Goal: Understand process/instructions: Learn how to perform a task or action

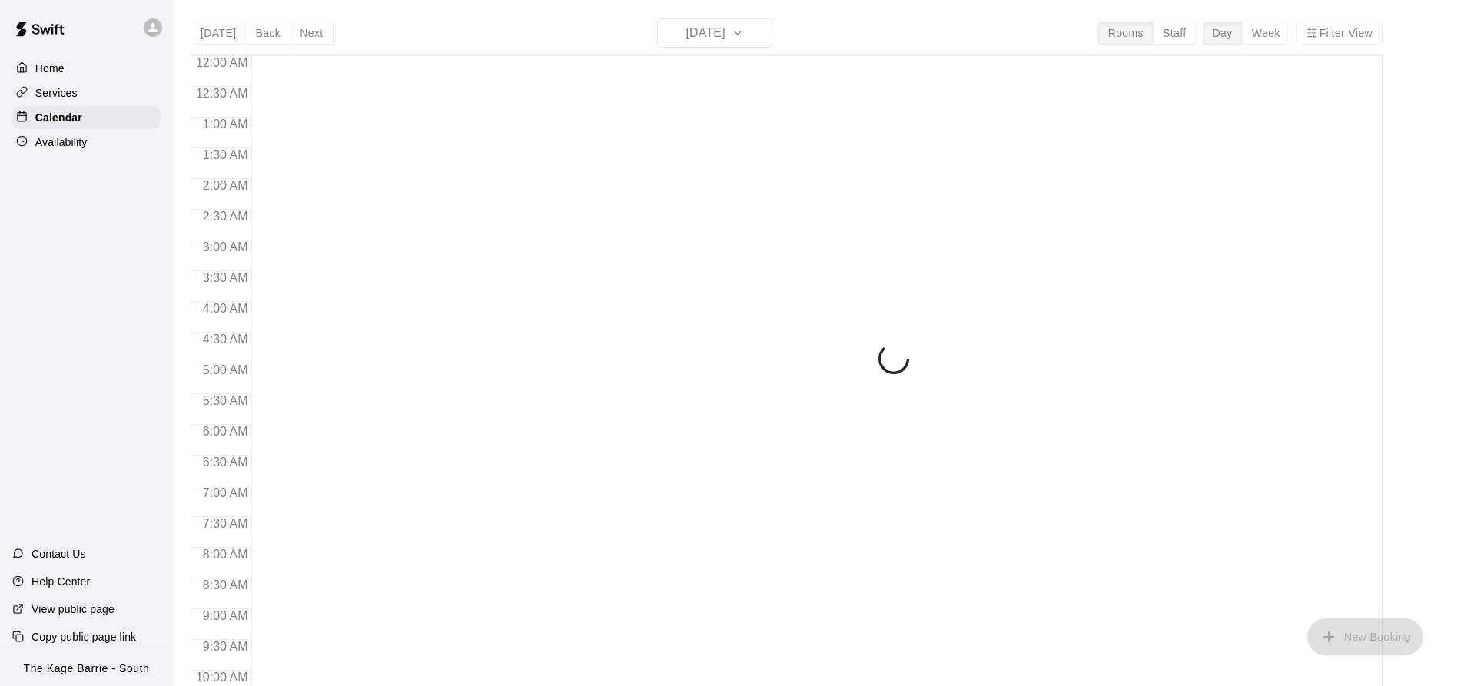
scroll to position [828, 0]
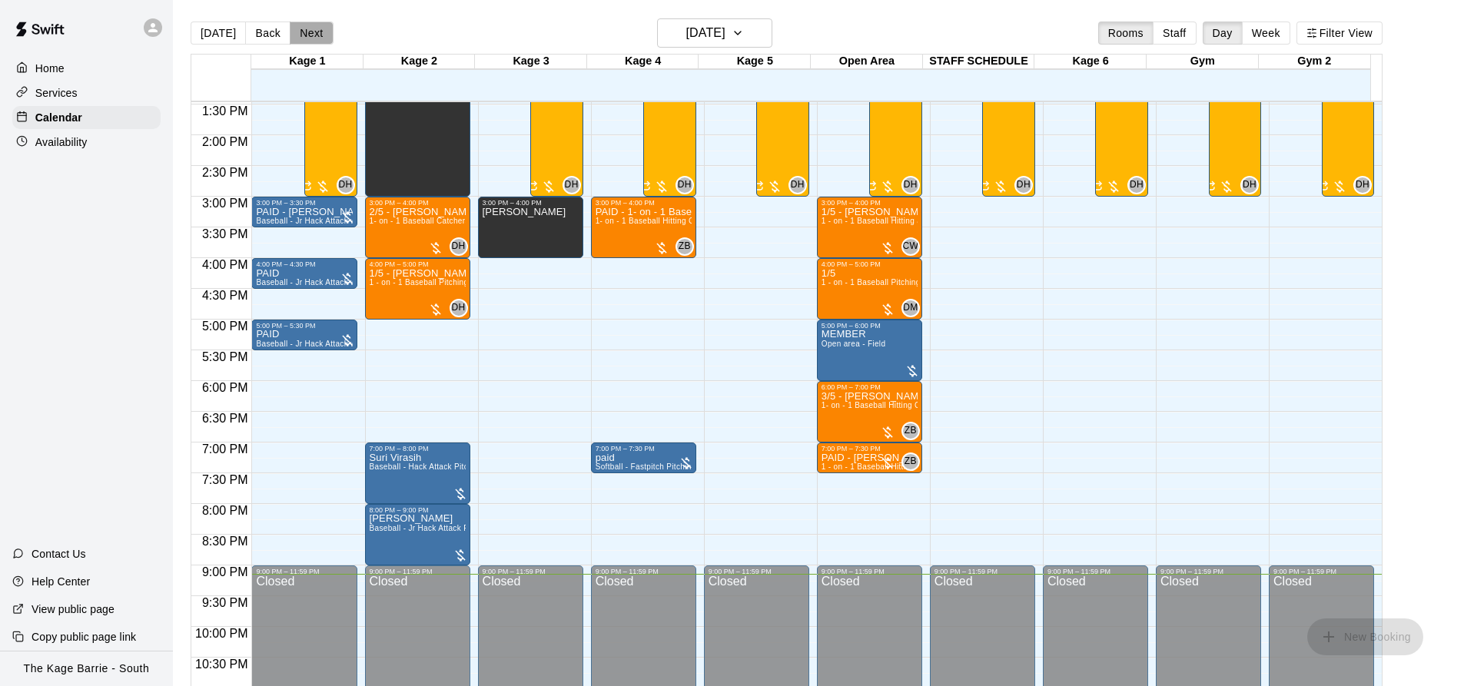
click at [306, 30] on button "Next" at bounding box center [311, 33] width 43 height 23
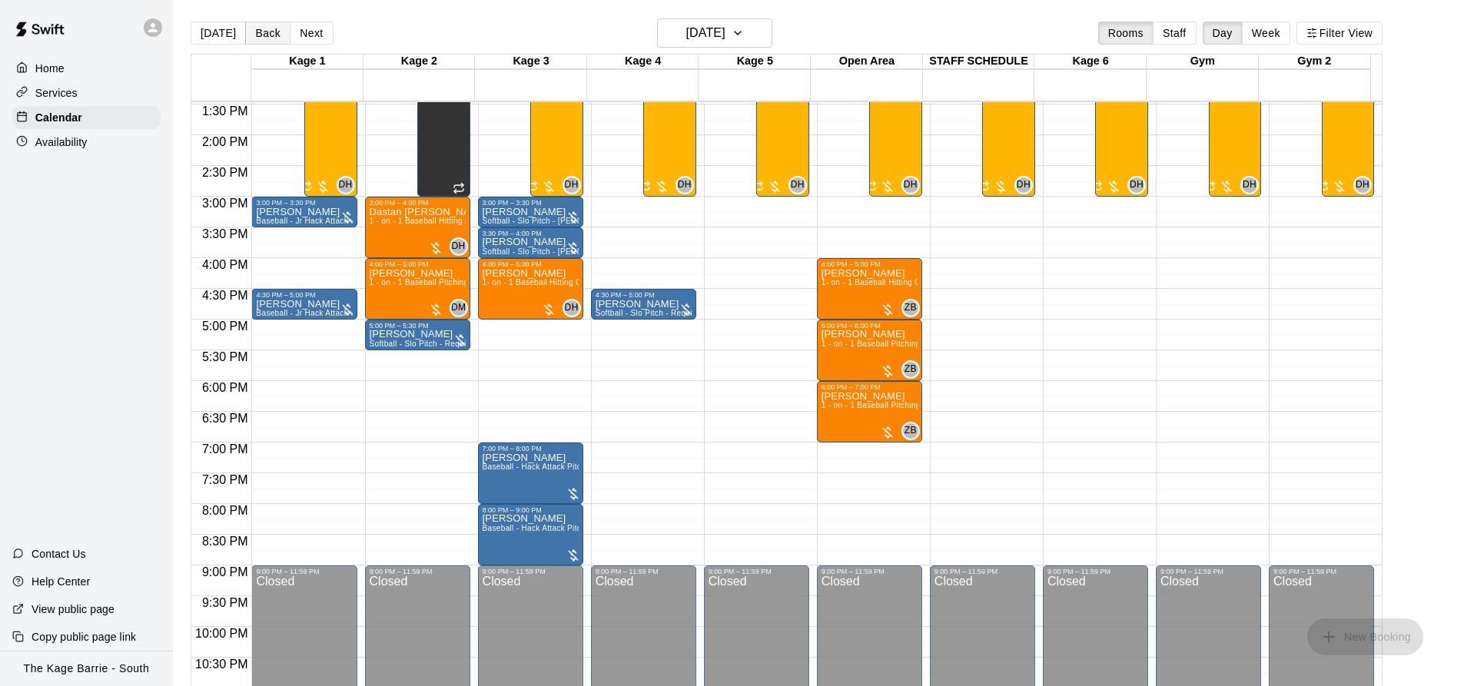
click at [272, 33] on button "Back" at bounding box center [267, 33] width 45 height 23
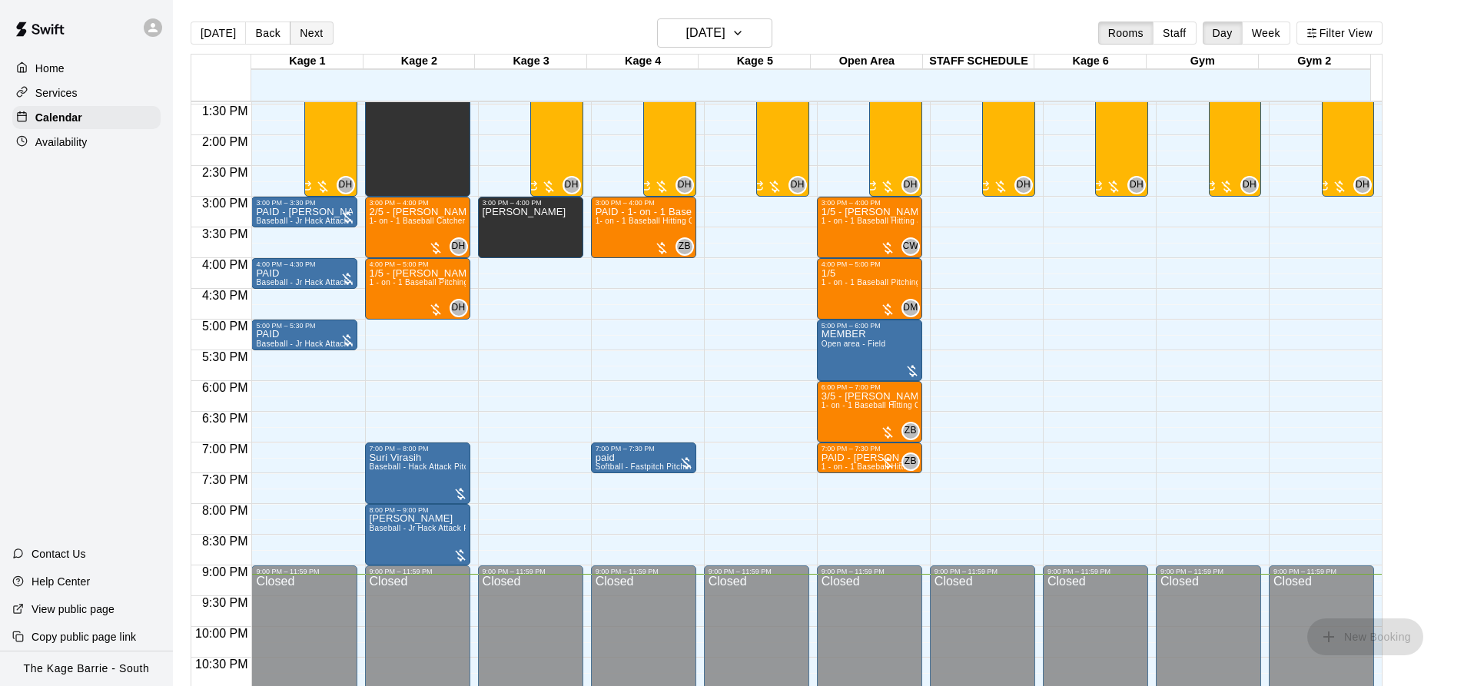
click at [311, 26] on button "Next" at bounding box center [311, 33] width 43 height 23
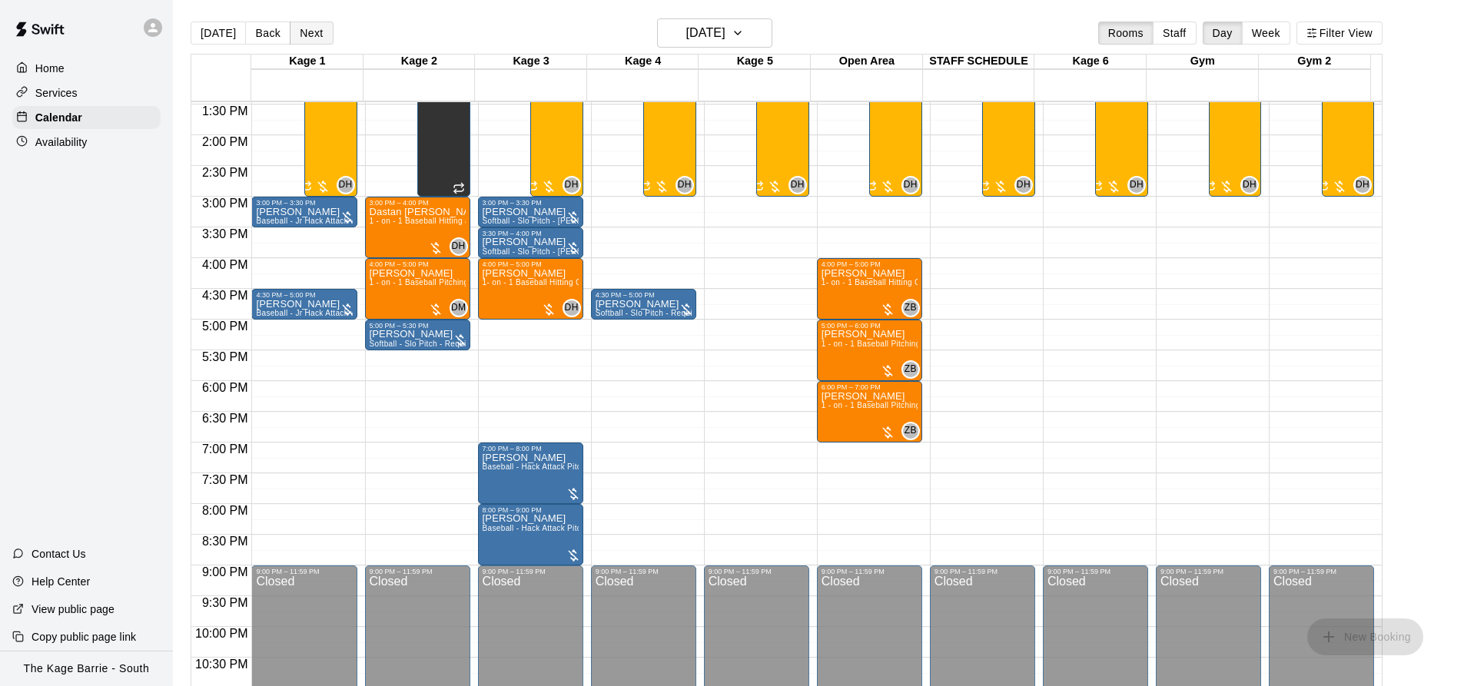
click at [307, 38] on button "Next" at bounding box center [311, 33] width 43 height 23
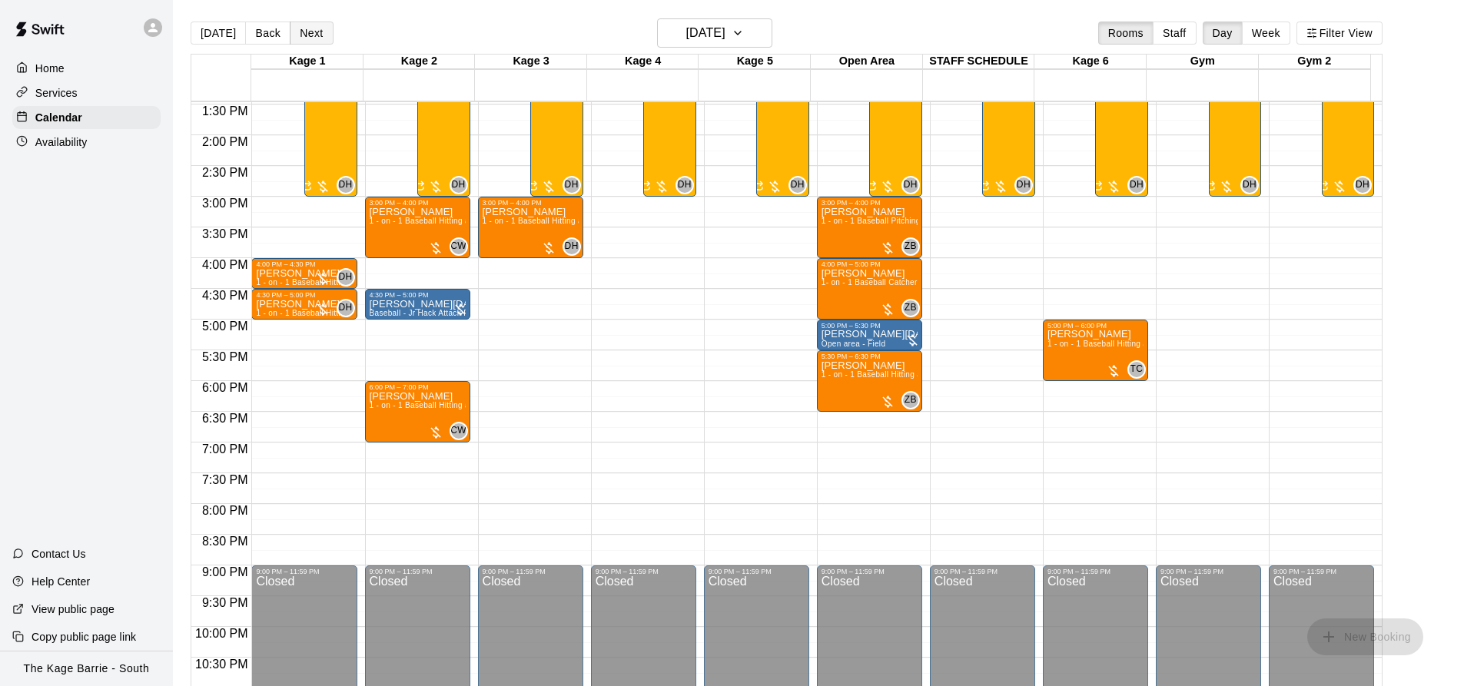
click at [314, 32] on button "Next" at bounding box center [311, 33] width 43 height 23
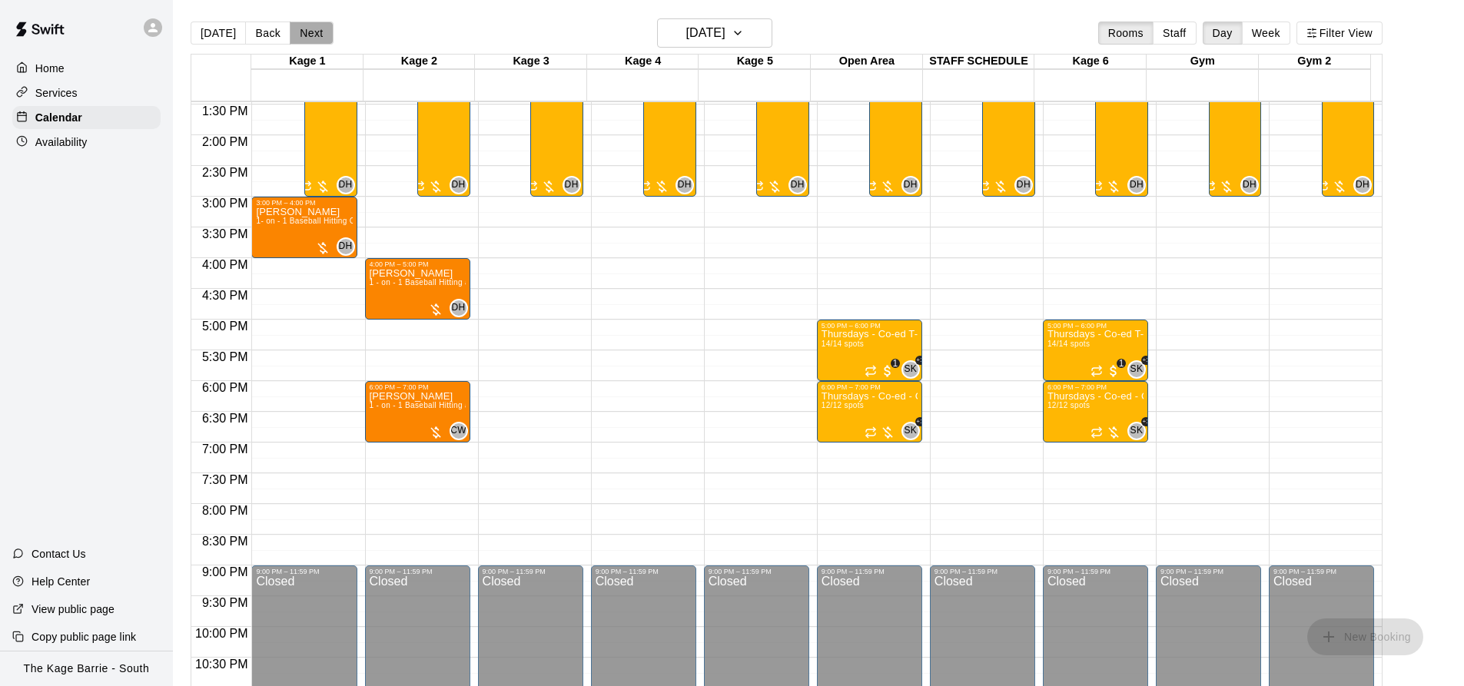
click at [312, 27] on button "Next" at bounding box center [311, 33] width 43 height 23
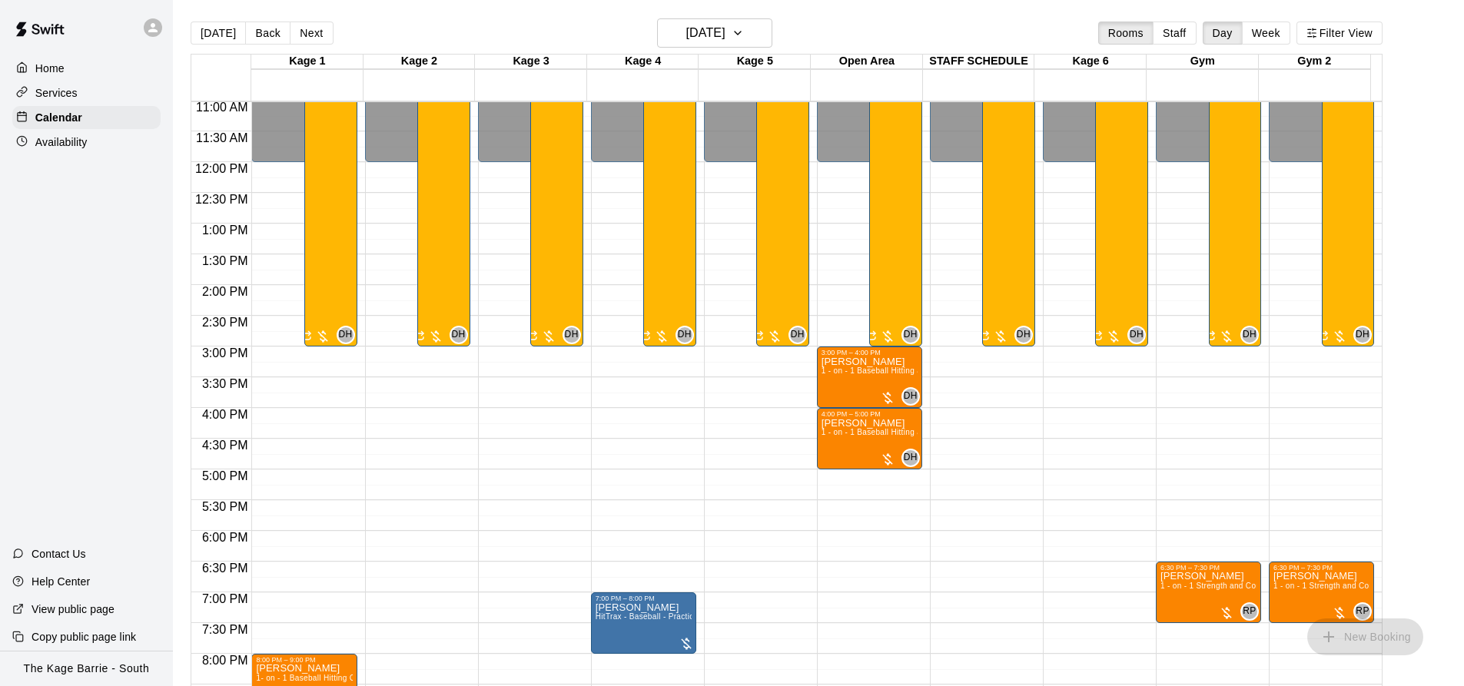
scroll to position [674, 0]
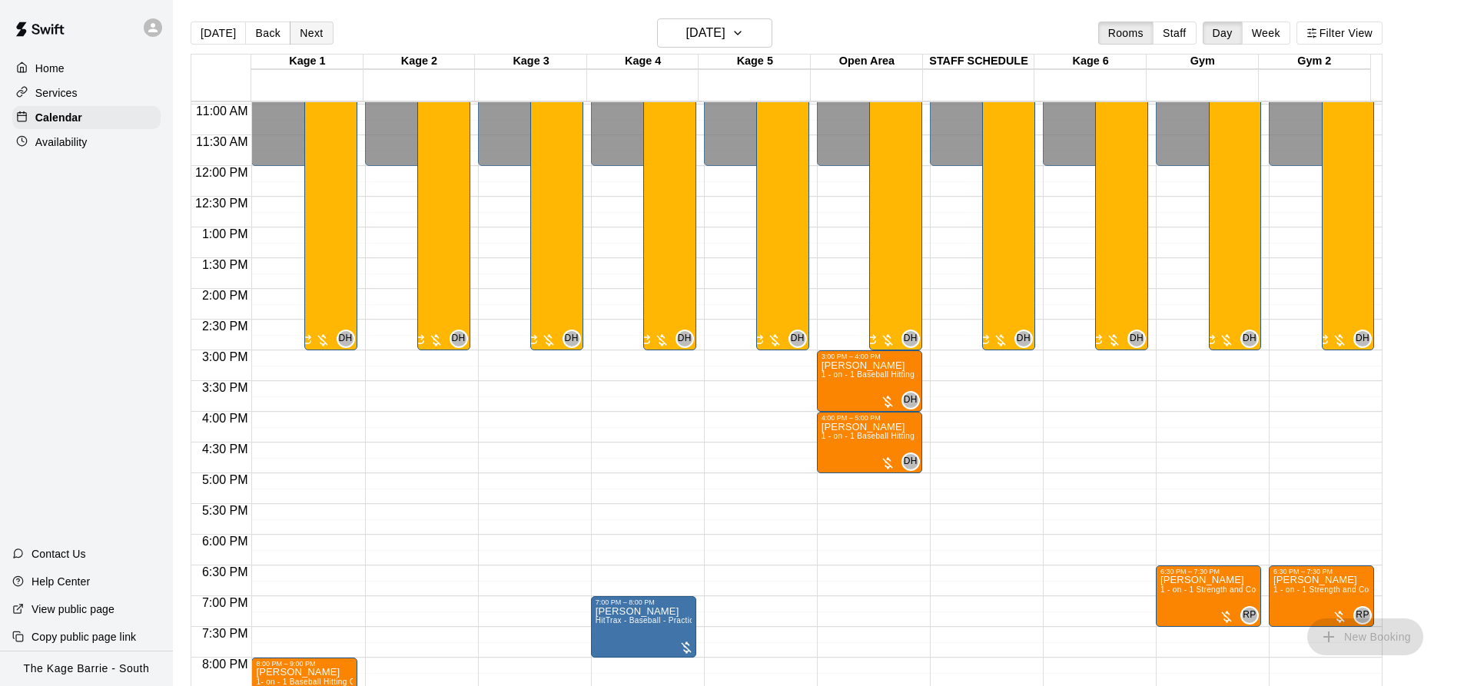
click at [307, 28] on button "Next" at bounding box center [311, 33] width 43 height 23
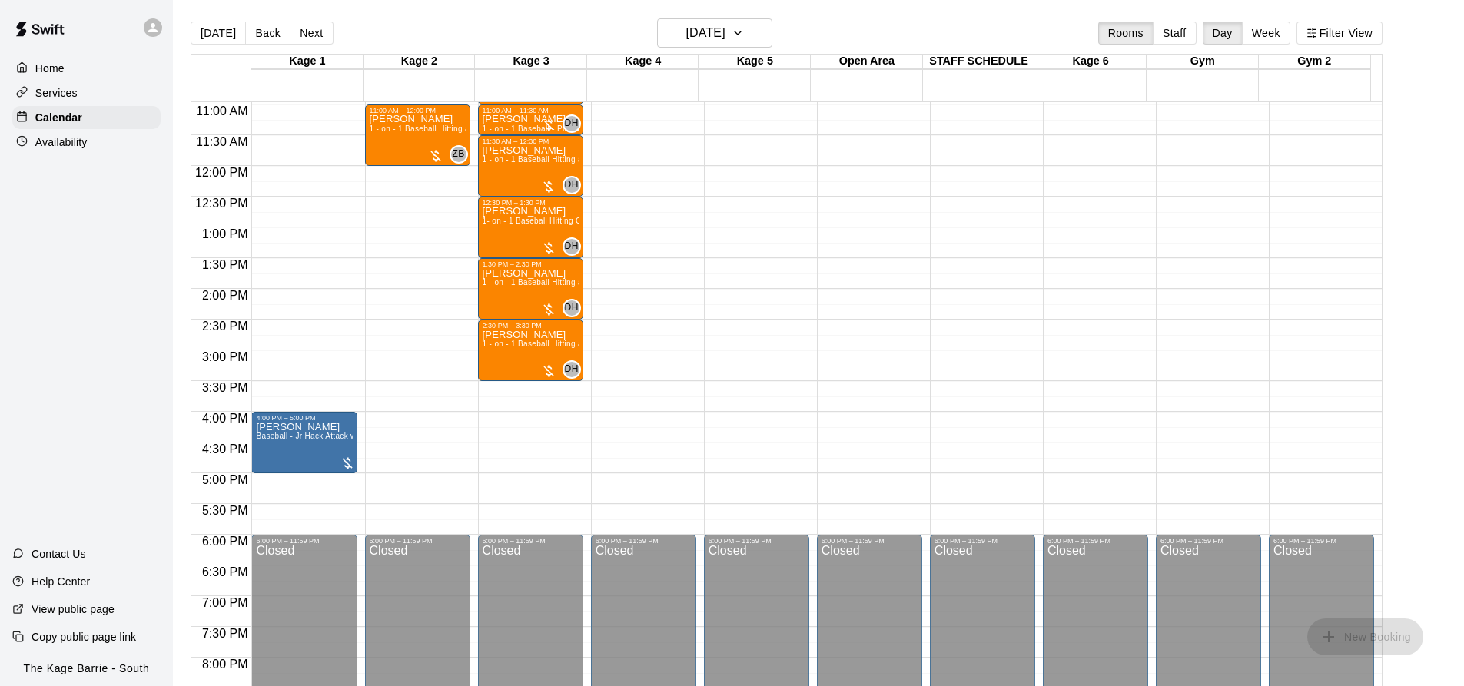
click at [306, 28] on button "Next" at bounding box center [311, 33] width 43 height 23
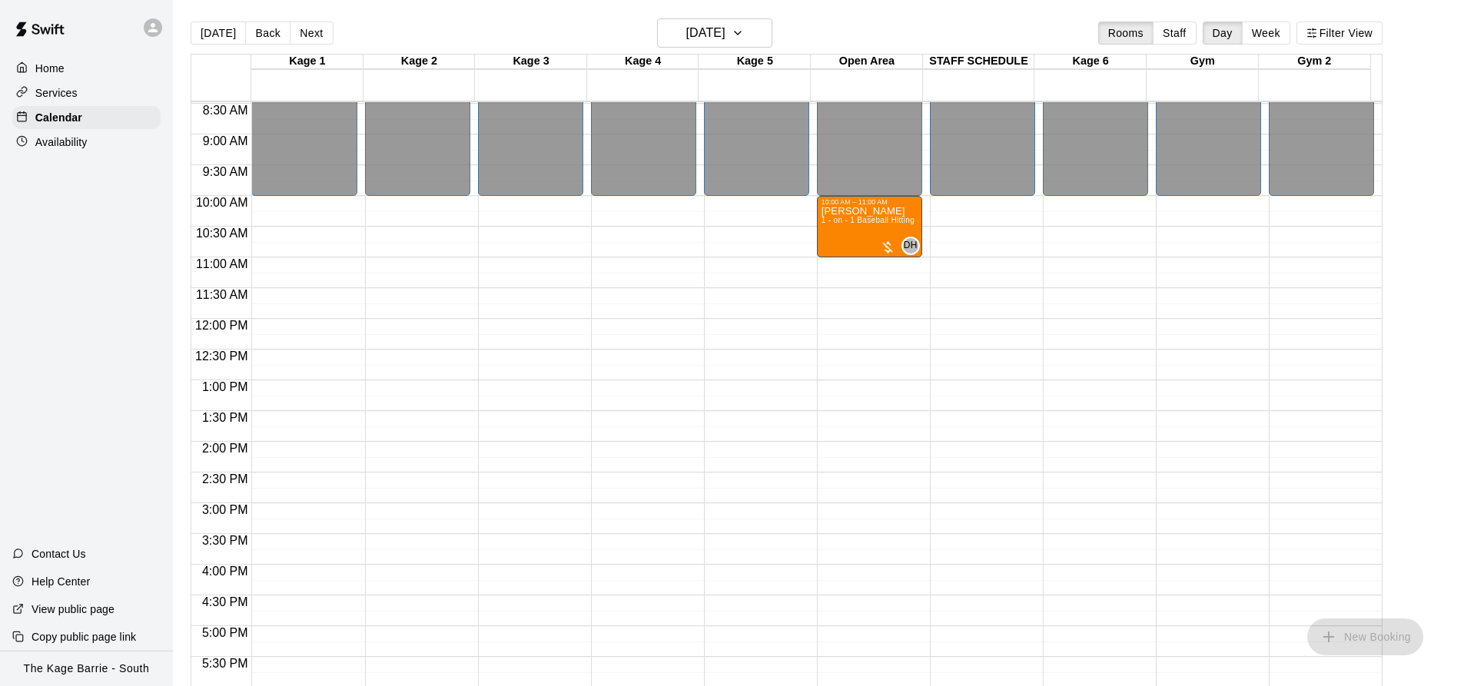
scroll to position [520, 0]
click at [310, 32] on button "Next" at bounding box center [311, 33] width 43 height 23
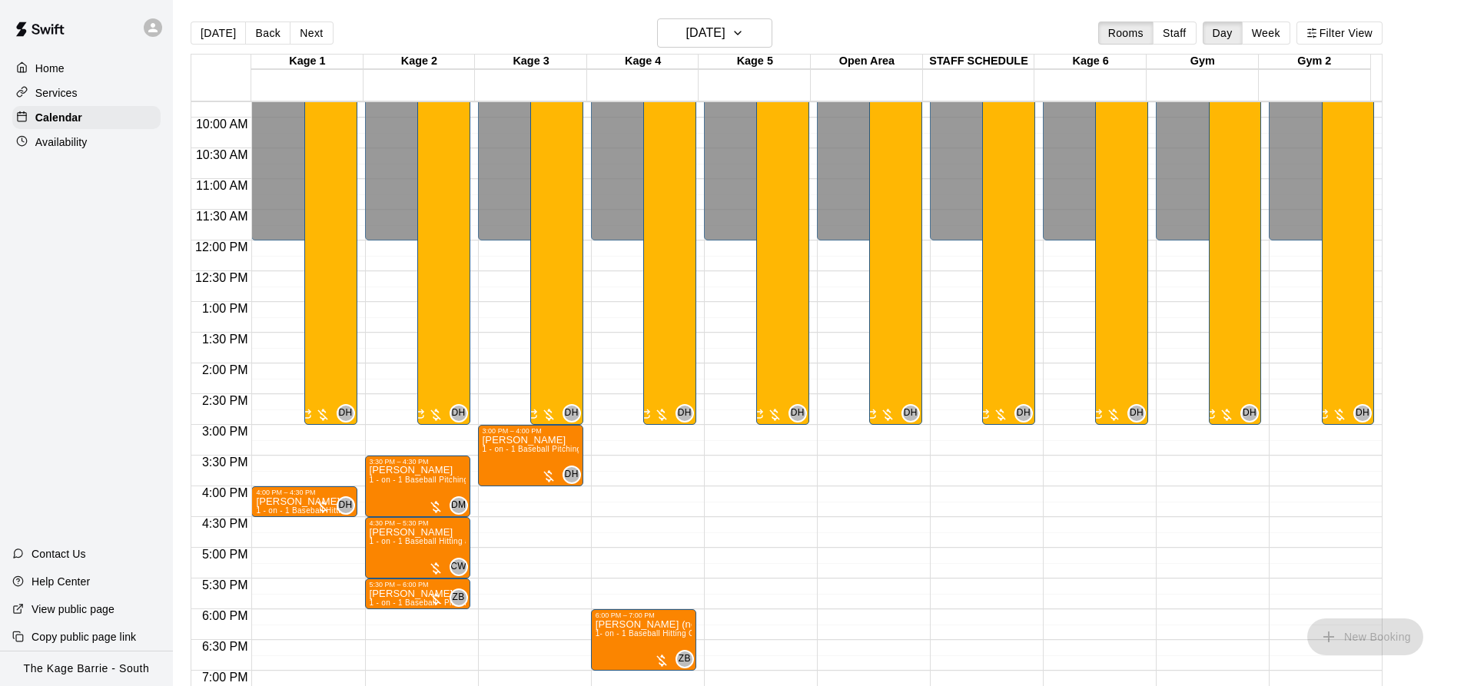
scroll to position [674, 0]
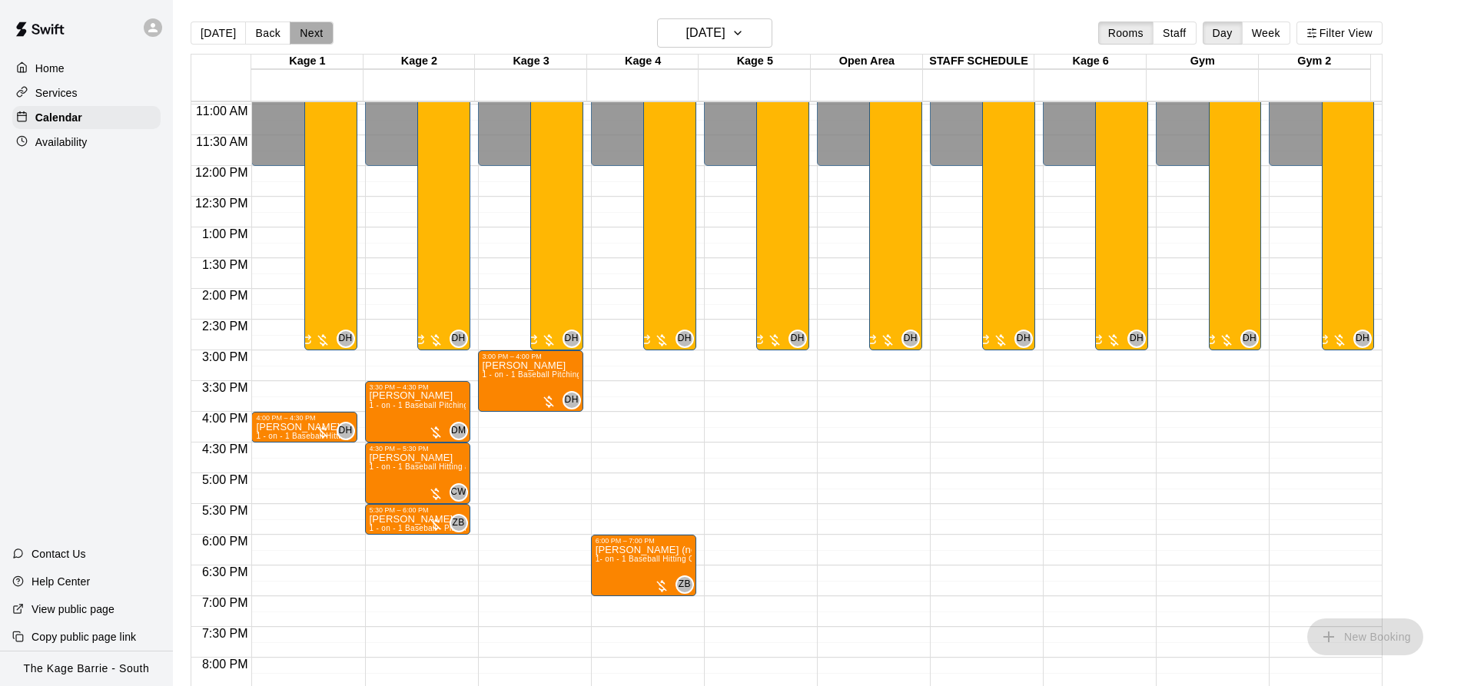
click at [310, 36] on button "Next" at bounding box center [311, 33] width 43 height 23
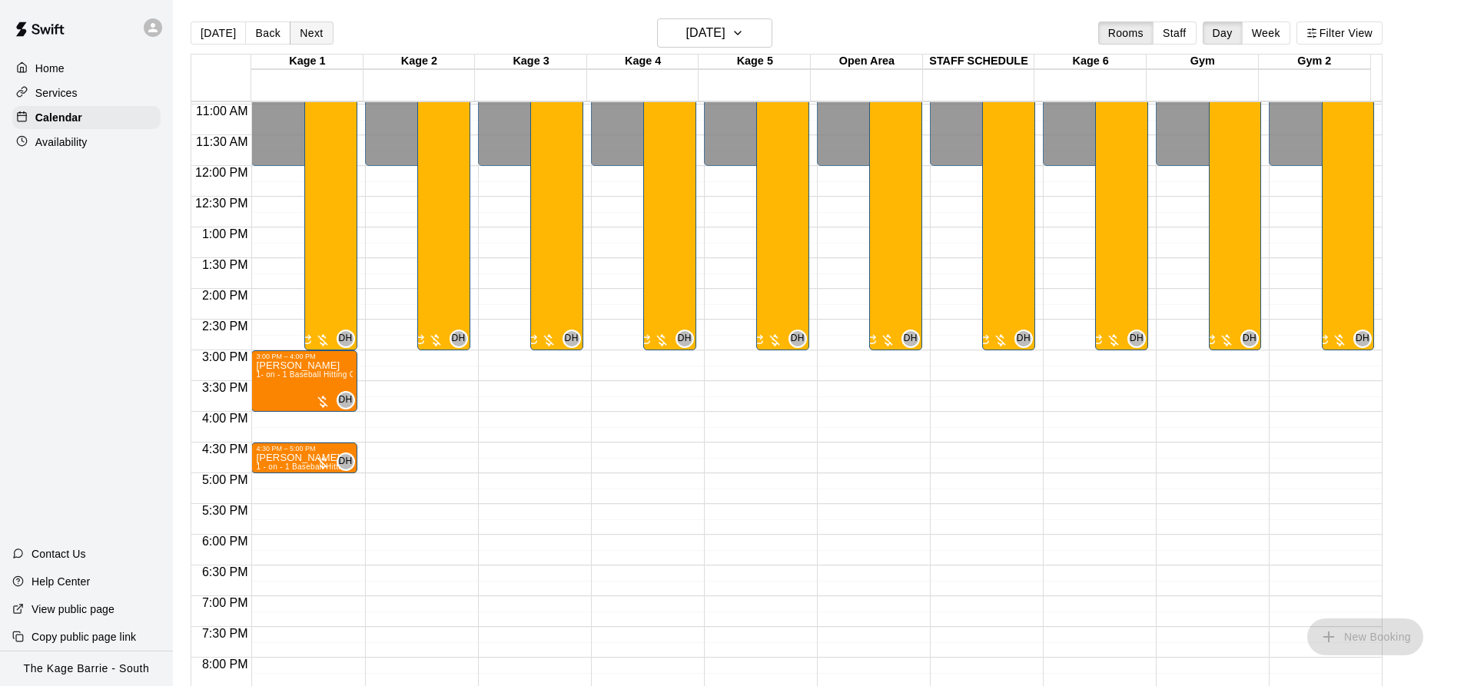
click at [310, 36] on button "Next" at bounding box center [311, 33] width 43 height 23
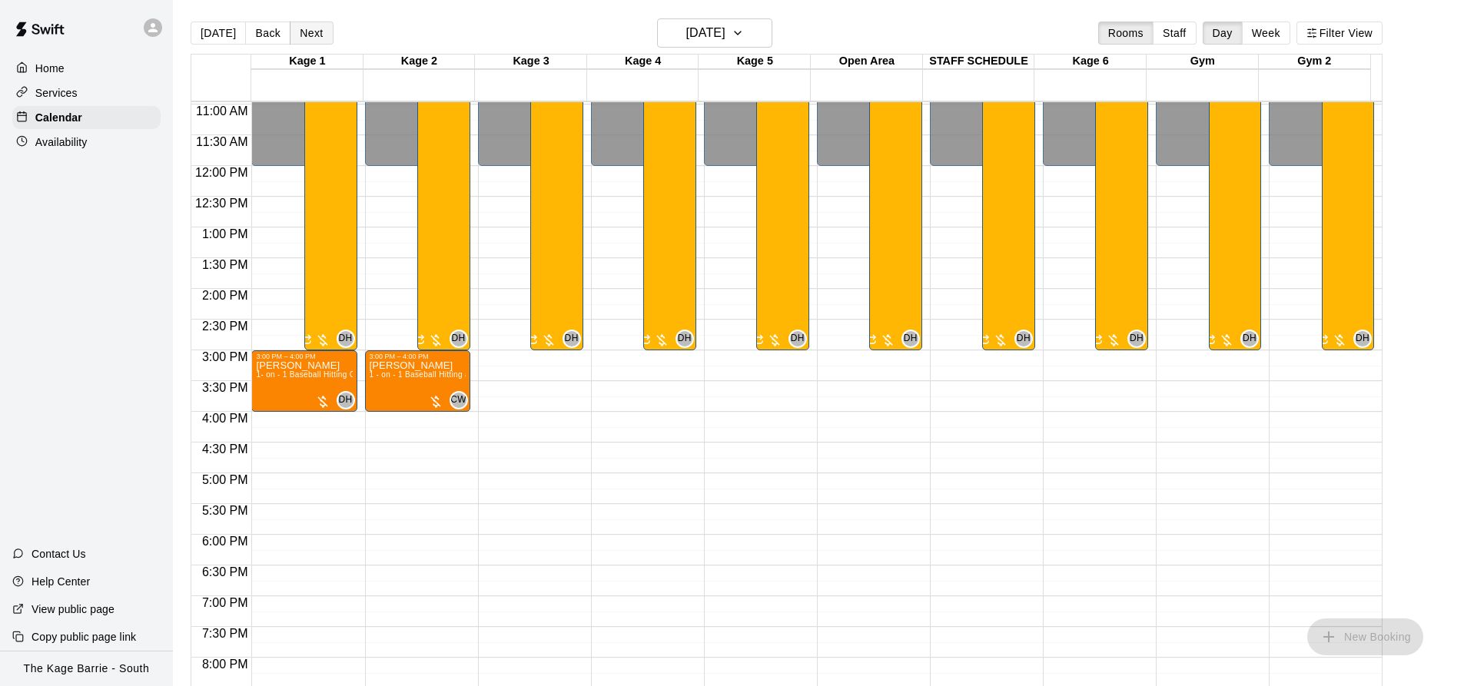
click at [314, 39] on button "Next" at bounding box center [311, 33] width 43 height 23
click at [311, 34] on button "Next" at bounding box center [311, 33] width 43 height 23
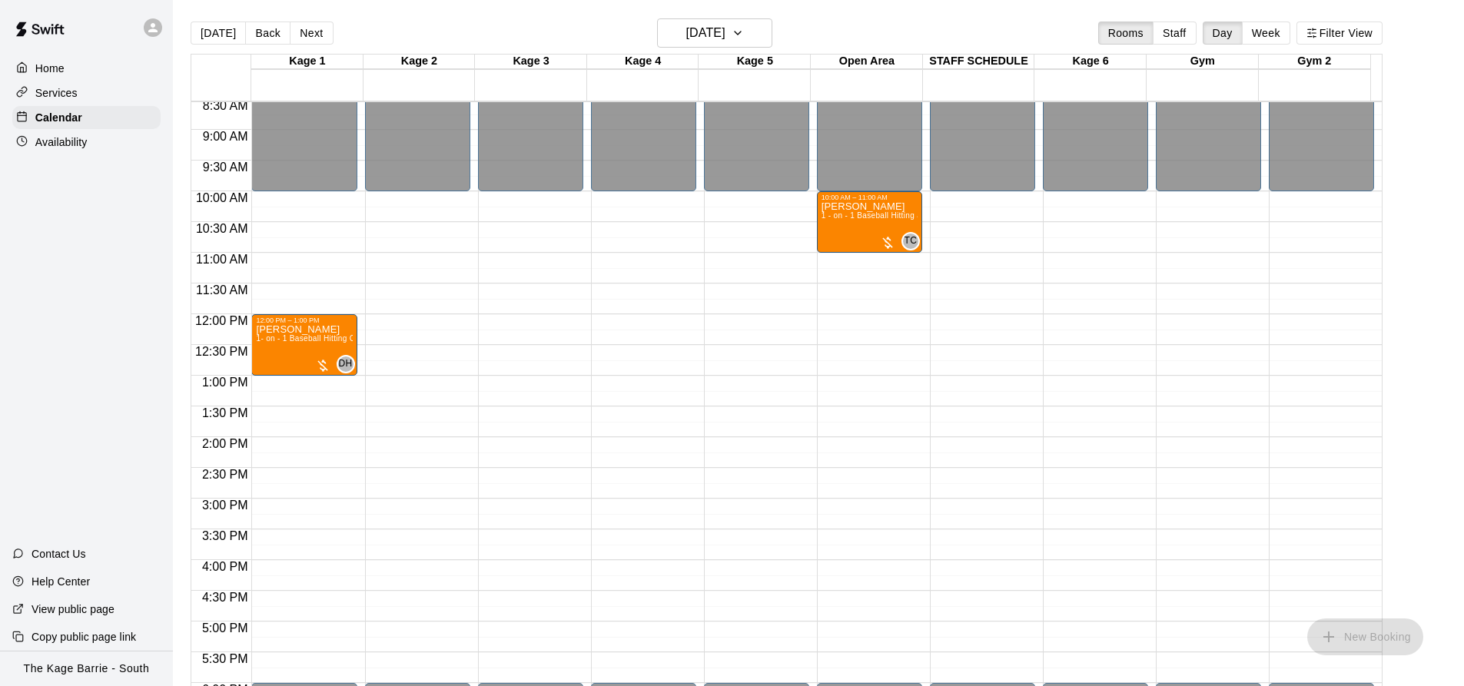
scroll to position [520, 0]
